Goal: Navigation & Orientation: Find specific page/section

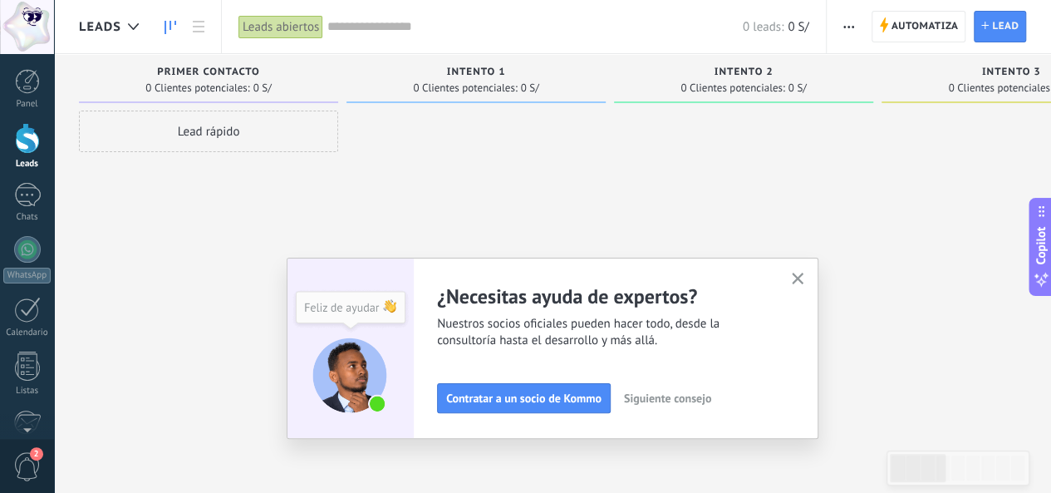
click at [804, 278] on icon "button" at bounding box center [798, 278] width 12 height 12
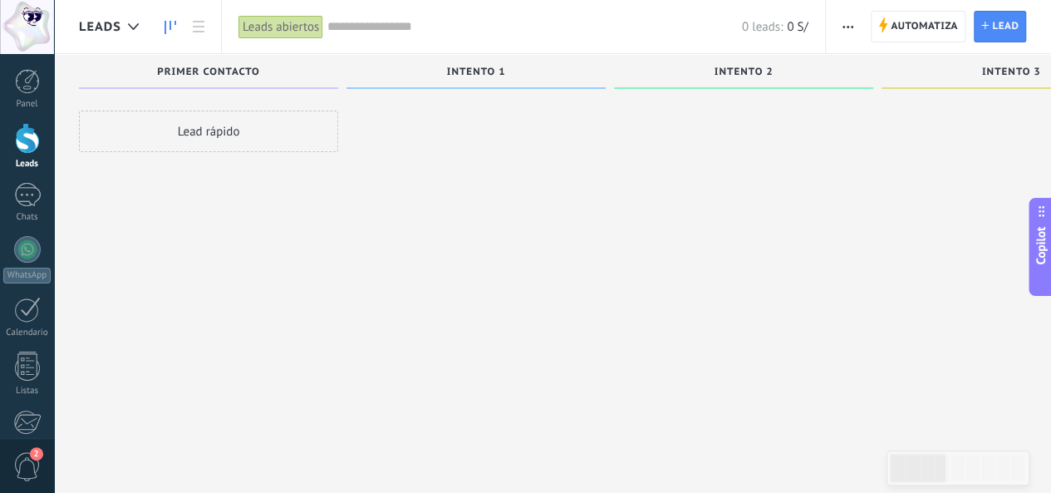
scroll to position [28, 0]
click at [464, 67] on span "Intento 1" at bounding box center [476, 72] width 59 height 12
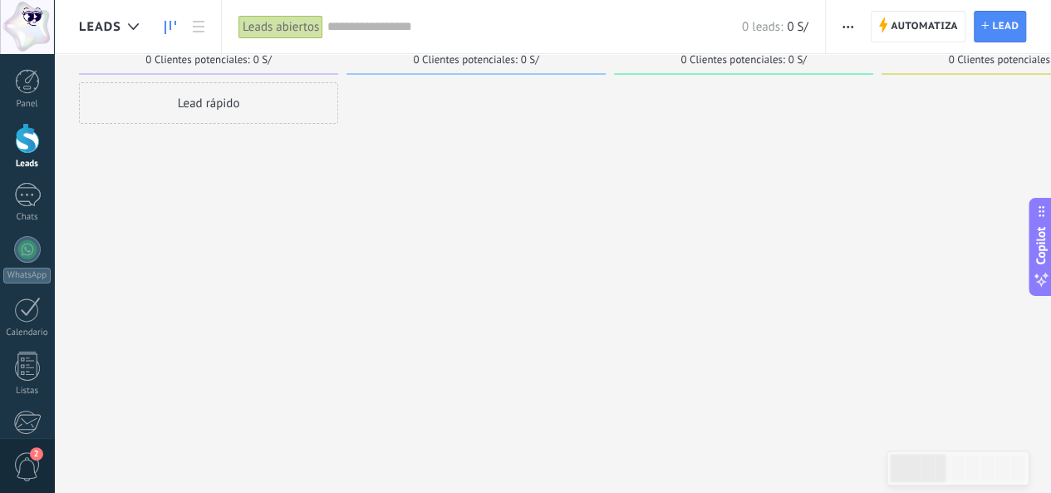
scroll to position [0, 0]
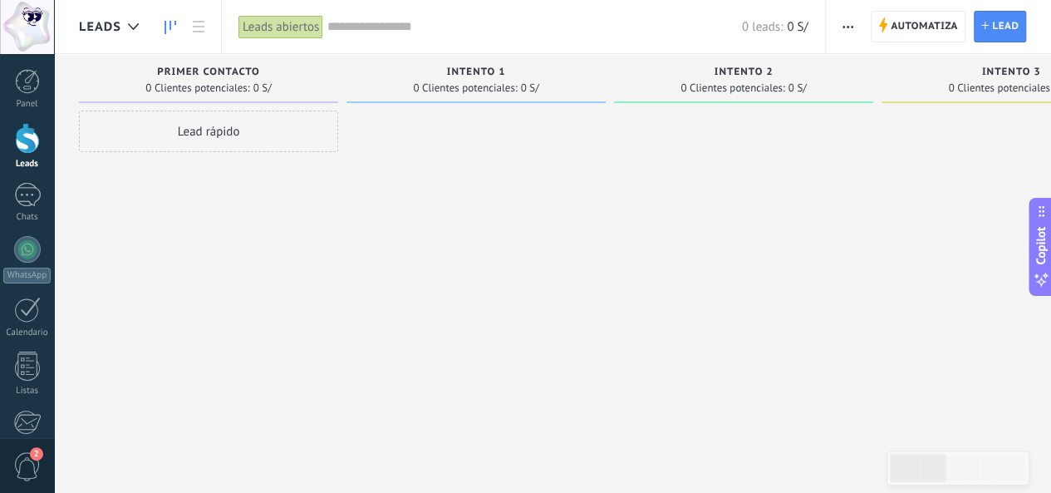
click at [257, 74] on span "Primer contacto" at bounding box center [208, 72] width 102 height 12
click at [209, 80] on div "Primer contacto" at bounding box center [208, 73] width 243 height 14
click at [710, 83] on span "0 Clientes potenciales:" at bounding box center [732, 88] width 104 height 10
click at [213, 79] on div "Primer contacto" at bounding box center [208, 73] width 243 height 14
click at [381, 141] on div at bounding box center [475, 248] width 259 height 276
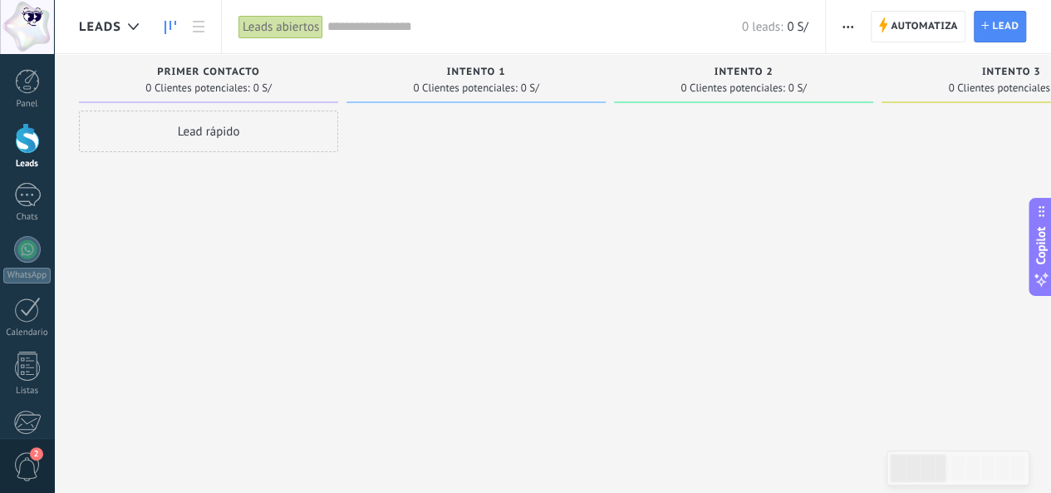
click at [514, 73] on div "Intento 1" at bounding box center [476, 73] width 243 height 14
click at [701, 72] on div "Intento 2" at bounding box center [743, 73] width 243 height 14
click at [216, 72] on span "Primer contacto" at bounding box center [208, 72] width 102 height 12
click at [267, 184] on div "Lead rápido" at bounding box center [208, 248] width 259 height 276
click at [291, 205] on div "Lead rápido" at bounding box center [208, 248] width 259 height 276
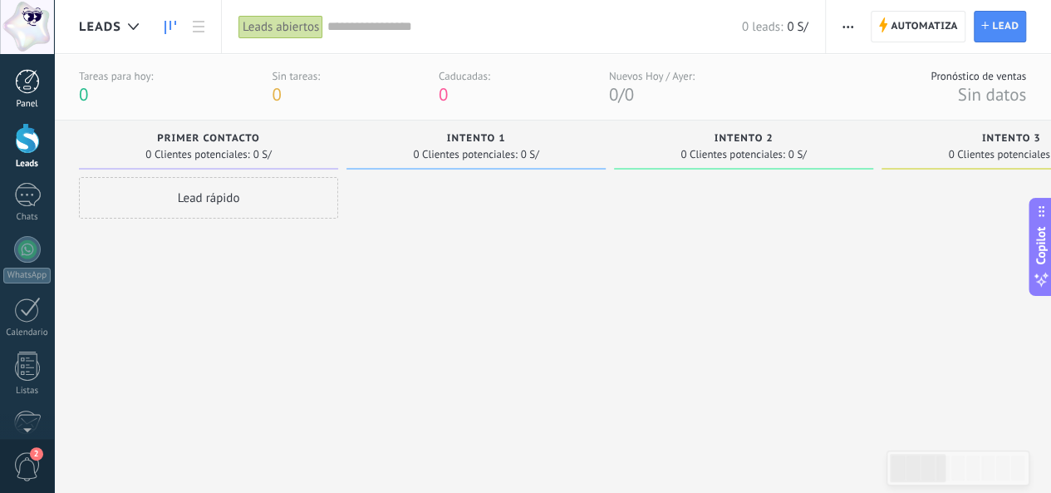
click at [33, 99] on div "Panel" at bounding box center [27, 104] width 48 height 11
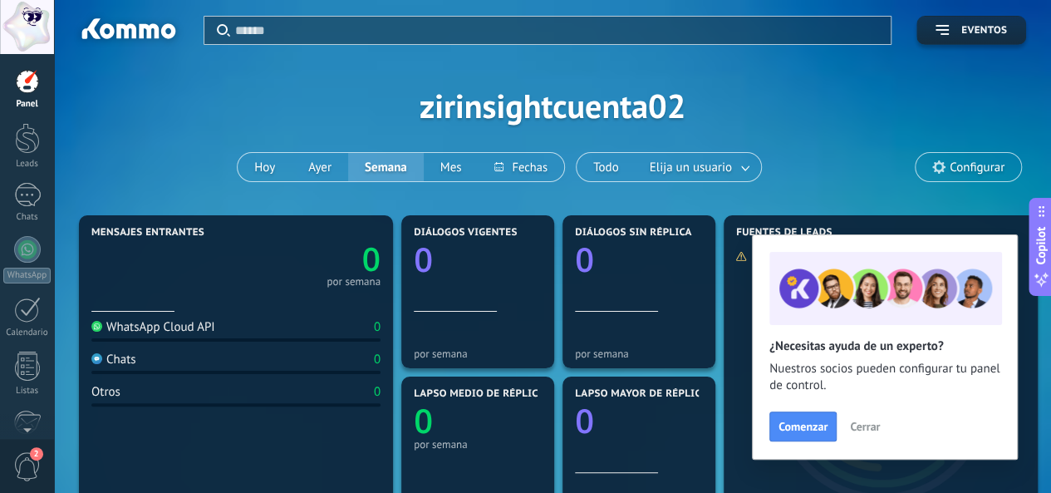
click at [30, 99] on div "Panel" at bounding box center [27, 104] width 48 height 11
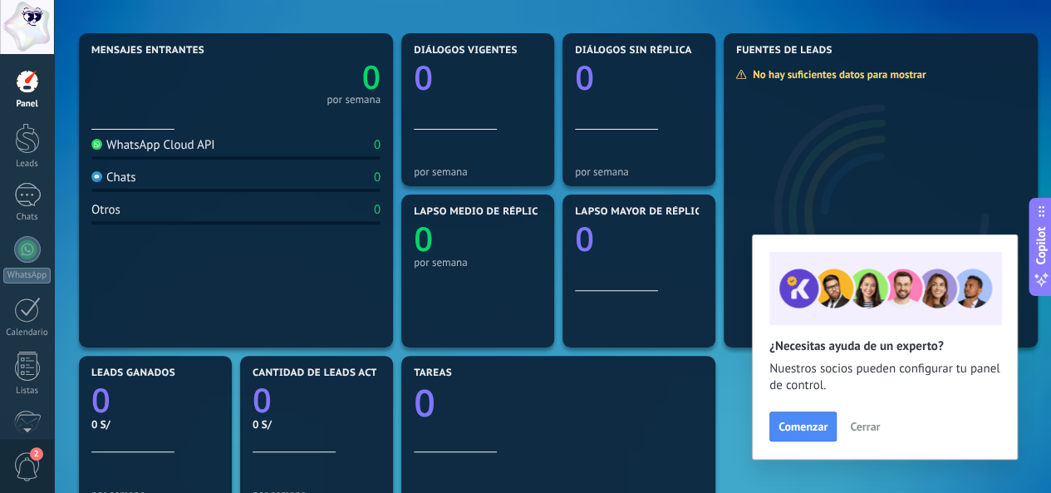
scroll to position [183, 0]
click at [27, 131] on div at bounding box center [27, 138] width 25 height 31
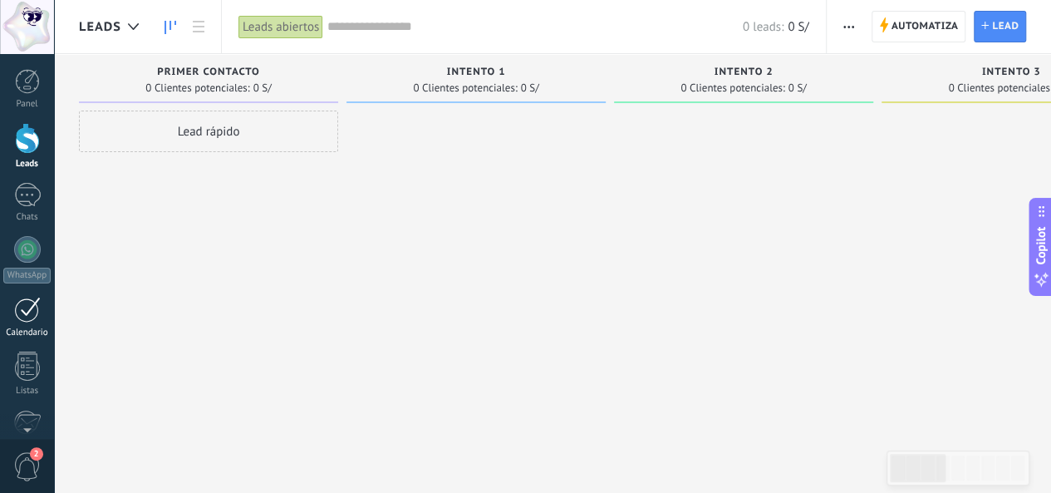
click at [14, 308] on div at bounding box center [27, 310] width 27 height 26
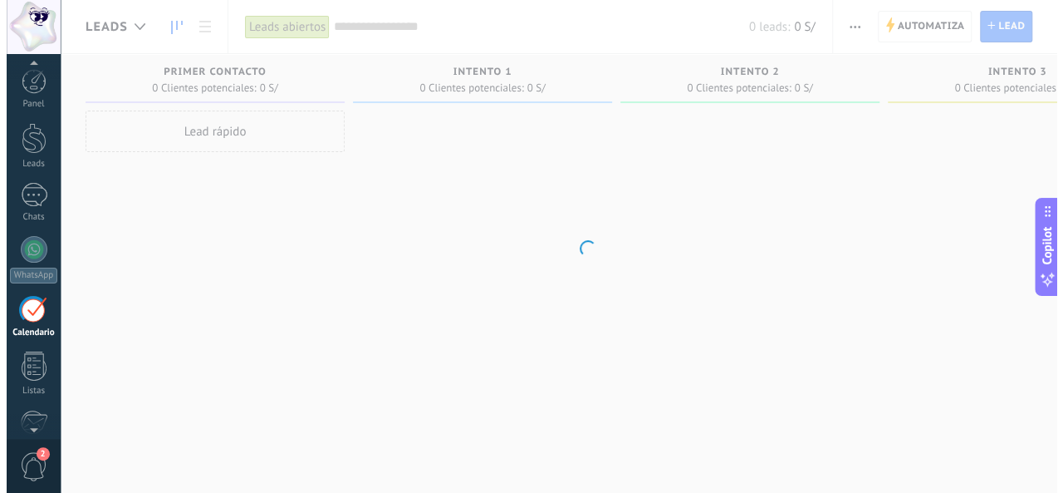
scroll to position [47, 0]
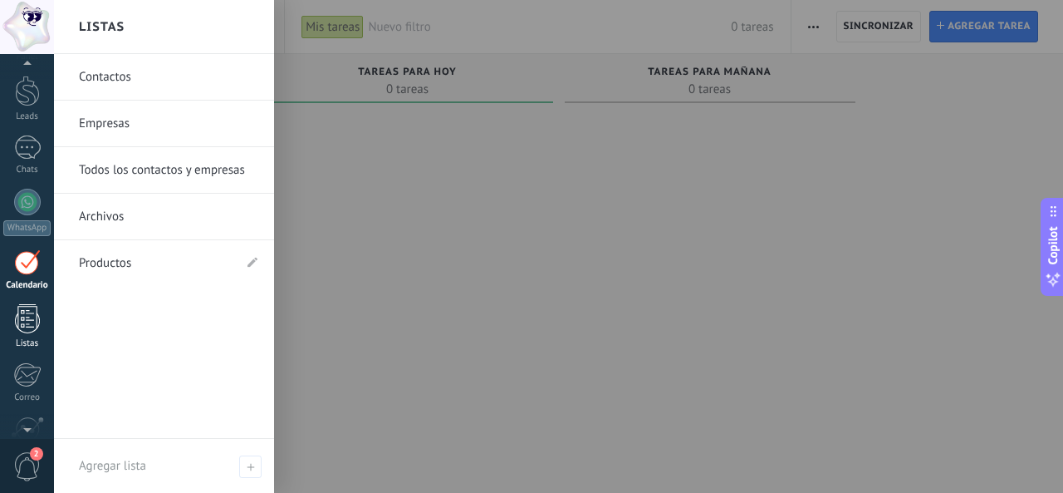
click at [42, 338] on div "Listas" at bounding box center [27, 343] width 48 height 11
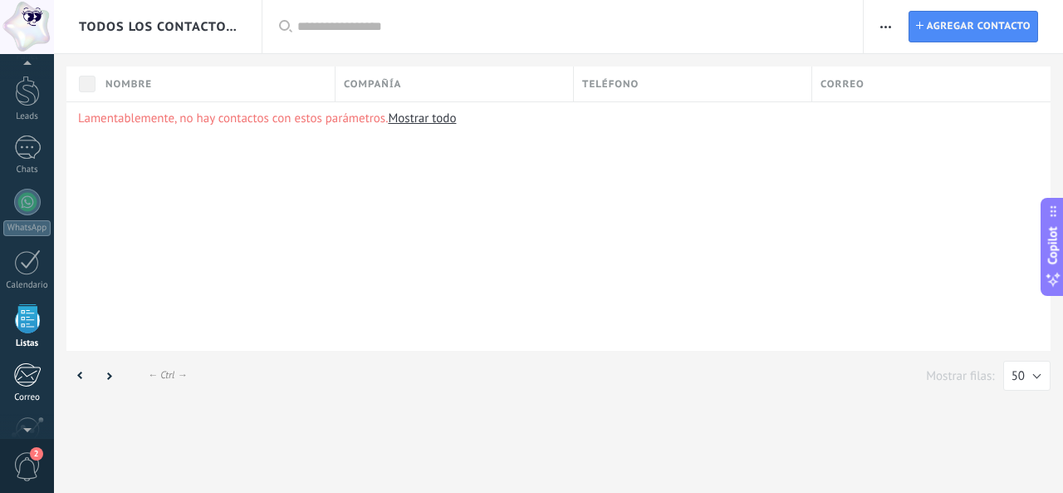
scroll to position [102, 0]
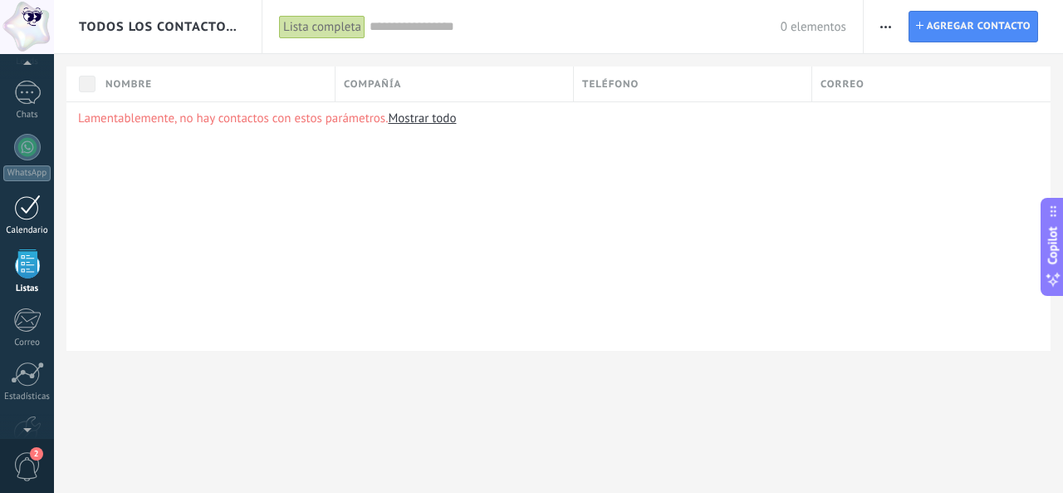
click at [16, 212] on div at bounding box center [27, 207] width 27 height 26
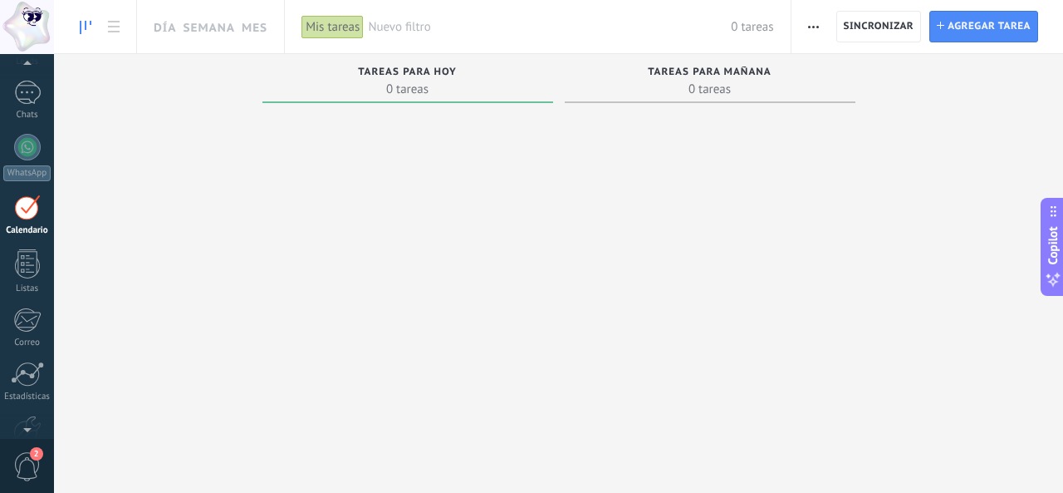
scroll to position [47, 0]
click at [583, 257] on div at bounding box center [710, 280] width 291 height 341
